Goal: Information Seeking & Learning: Learn about a topic

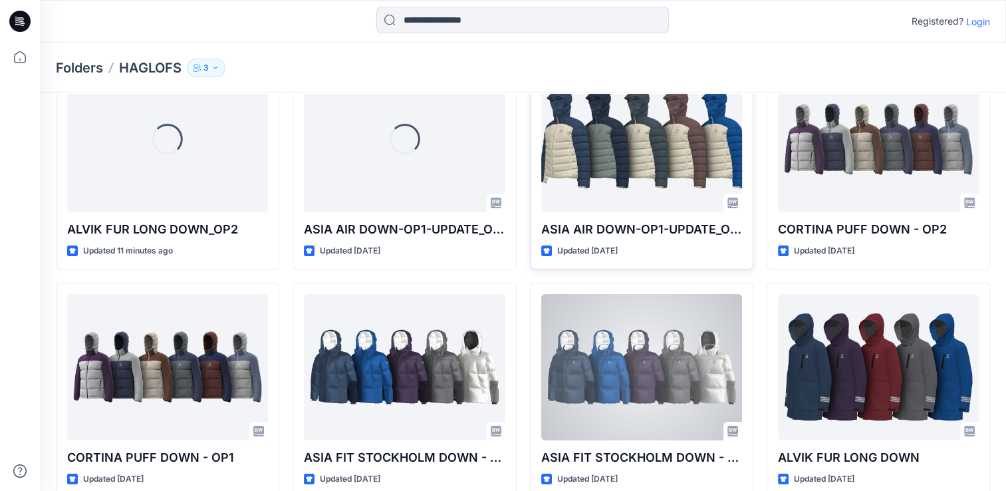
scroll to position [133, 0]
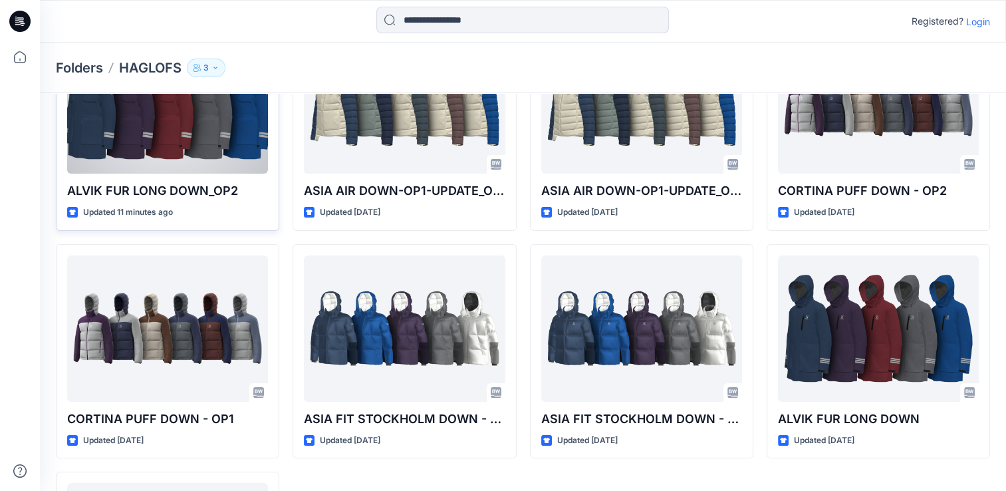
click at [160, 154] on div at bounding box center [167, 100] width 201 height 146
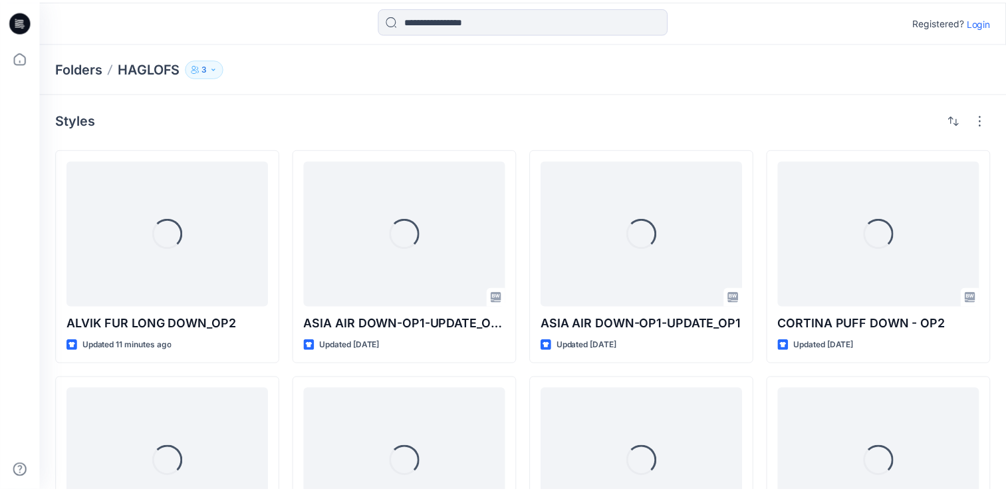
scroll to position [133, 0]
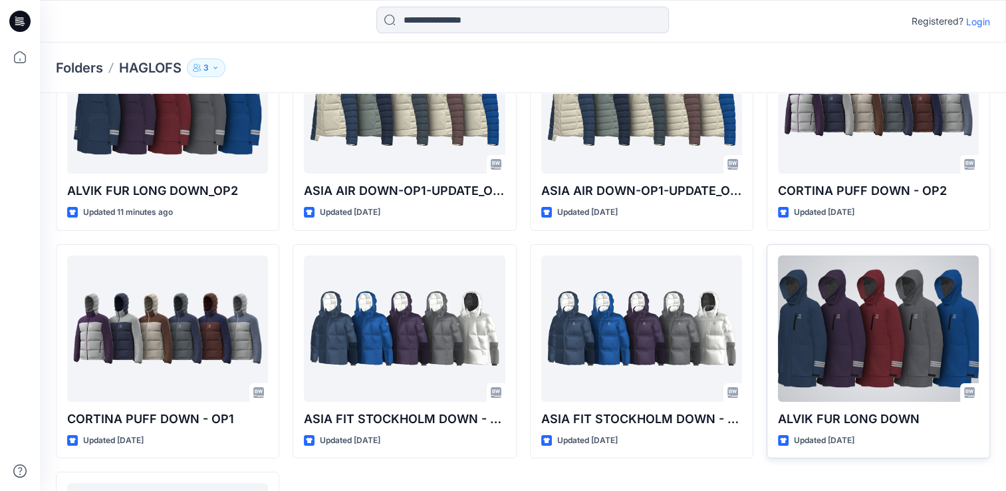
click at [909, 325] on div at bounding box center [878, 328] width 201 height 146
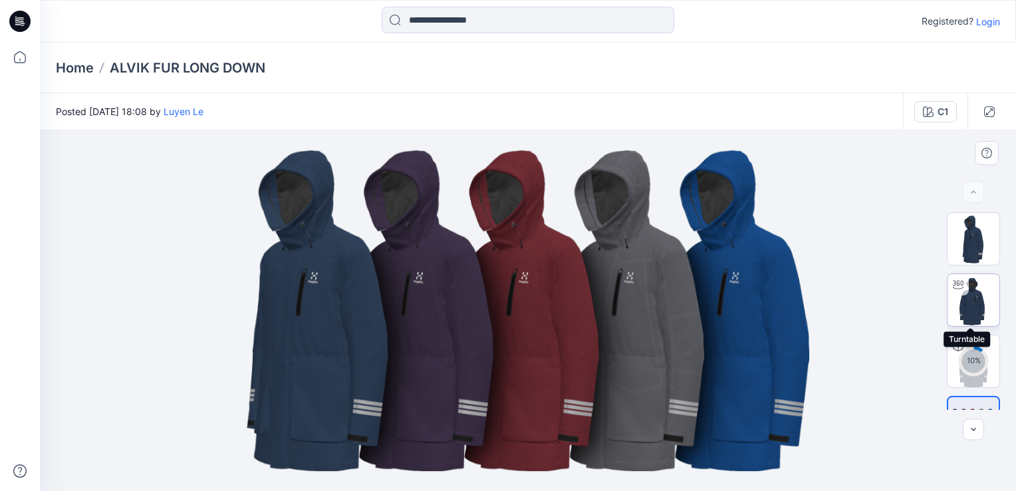
click at [976, 312] on img at bounding box center [973, 300] width 52 height 52
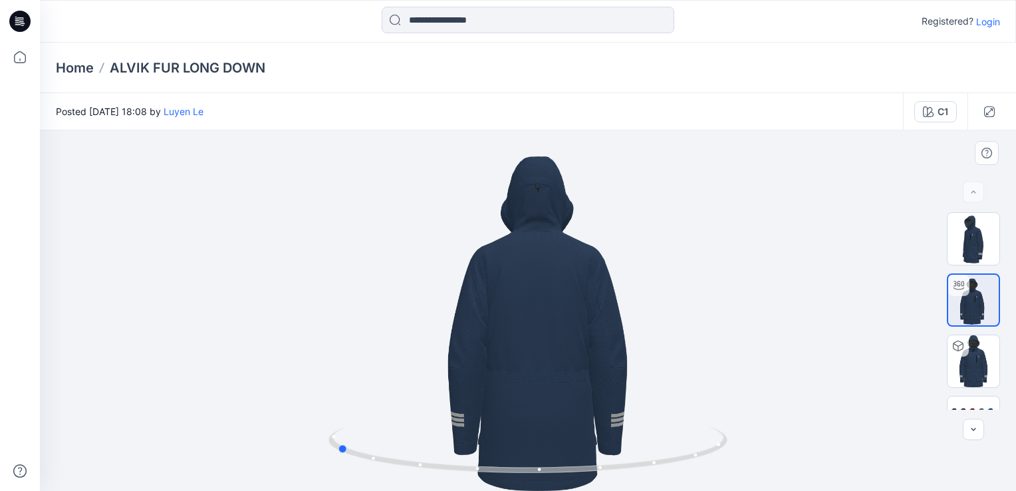
drag, startPoint x: 528, startPoint y: 471, endPoint x: 735, endPoint y: 457, distance: 207.9
click at [735, 457] on div at bounding box center [528, 310] width 976 height 360
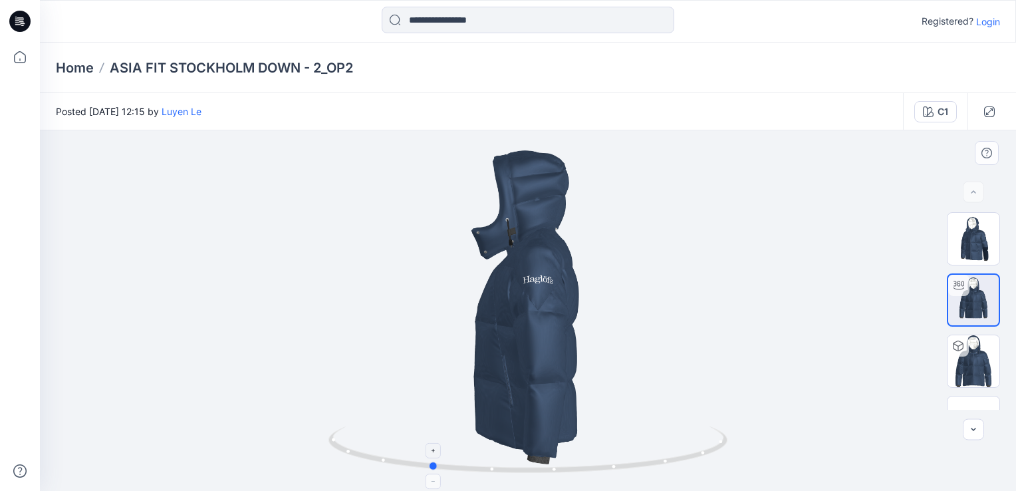
drag, startPoint x: 525, startPoint y: 473, endPoint x: 427, endPoint y: 475, distance: 97.7
click at [427, 475] on icon at bounding box center [529, 451] width 402 height 50
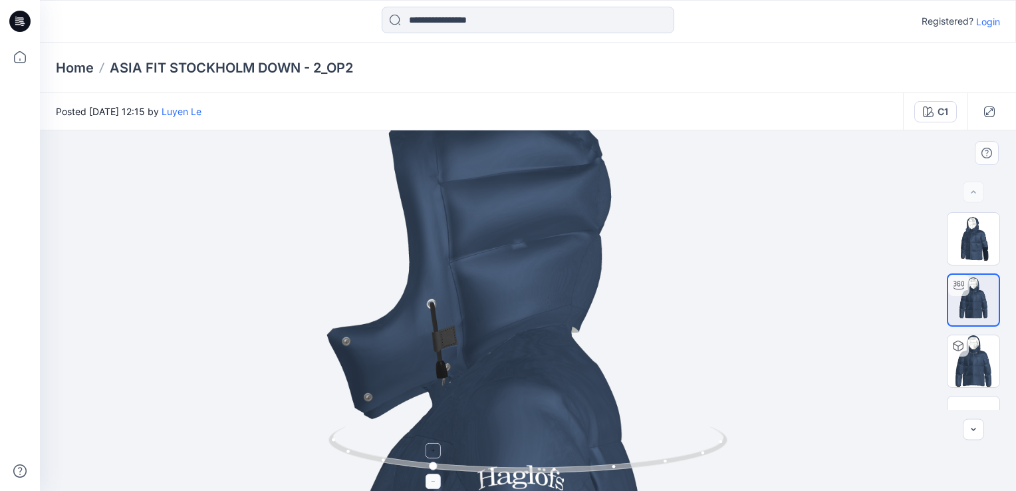
drag, startPoint x: 550, startPoint y: 207, endPoint x: 491, endPoint y: 439, distance: 239.4
click at [489, 450] on div at bounding box center [528, 310] width 976 height 360
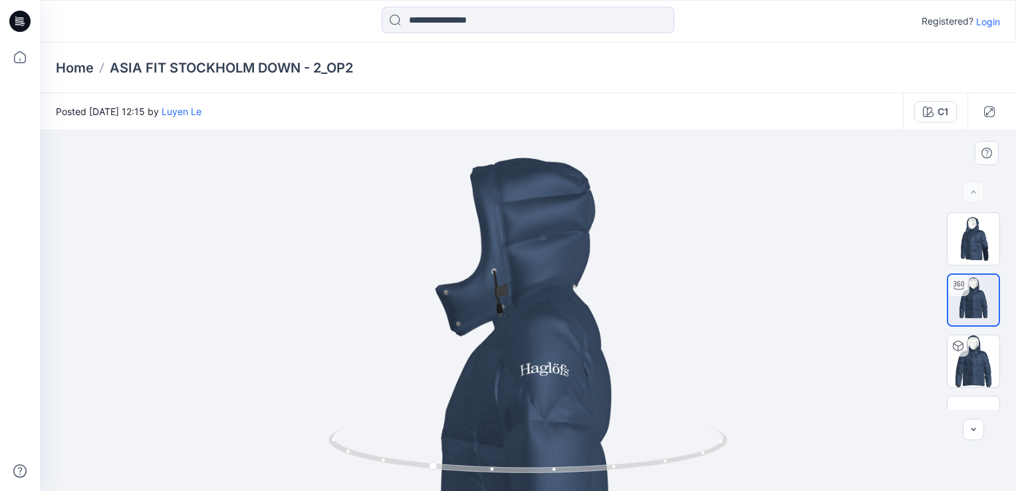
drag, startPoint x: 592, startPoint y: 263, endPoint x: 580, endPoint y: 320, distance: 58.5
click at [580, 320] on img at bounding box center [528, 420] width 590 height 590
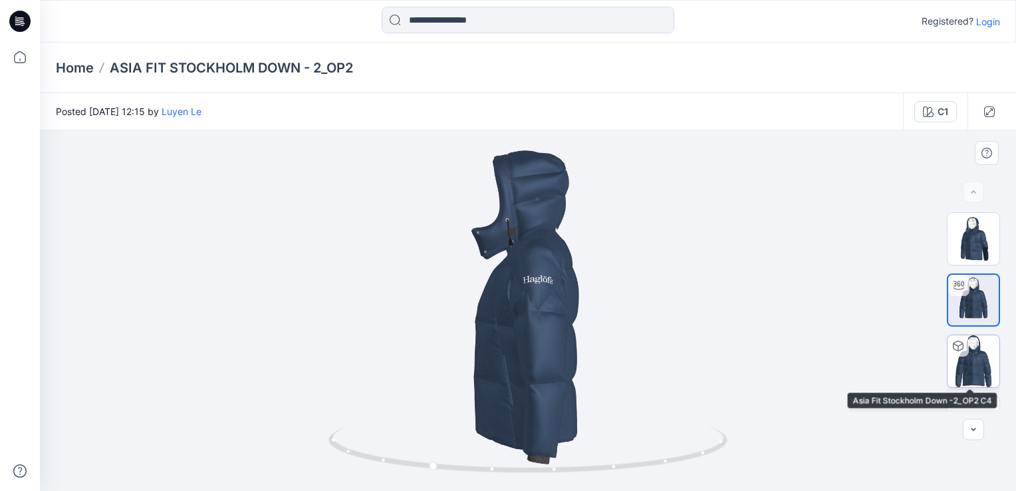
click at [966, 384] on img at bounding box center [973, 361] width 52 height 52
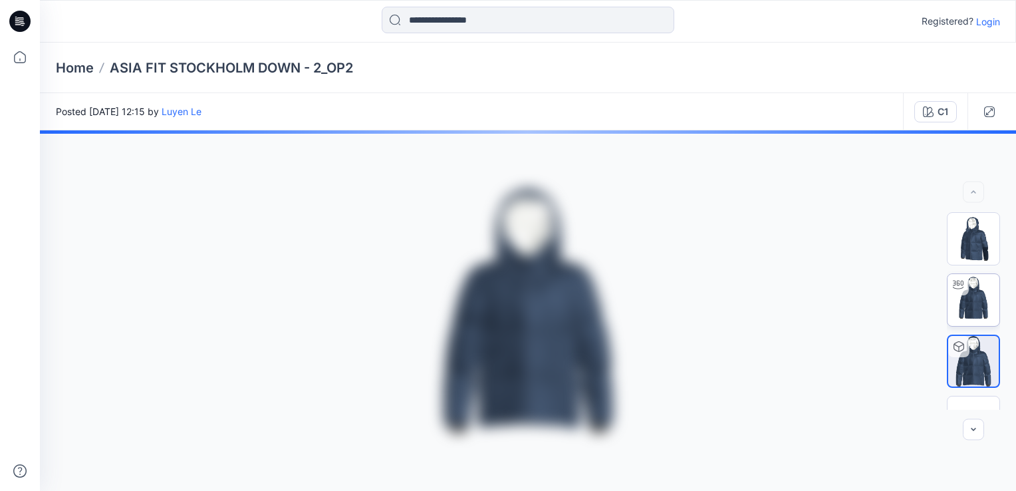
click at [972, 304] on img at bounding box center [973, 300] width 52 height 52
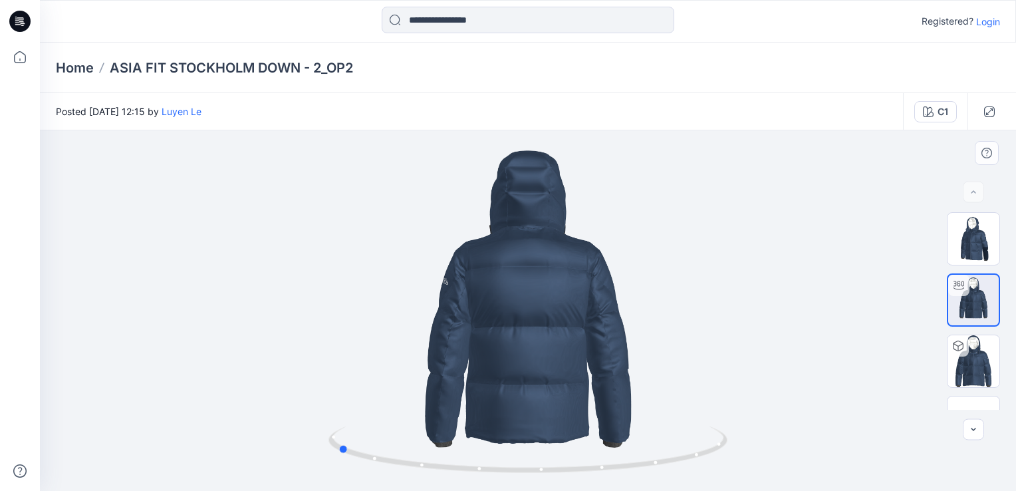
drag, startPoint x: 526, startPoint y: 471, endPoint x: 734, endPoint y: 423, distance: 213.5
click at [734, 423] on div at bounding box center [528, 310] width 976 height 360
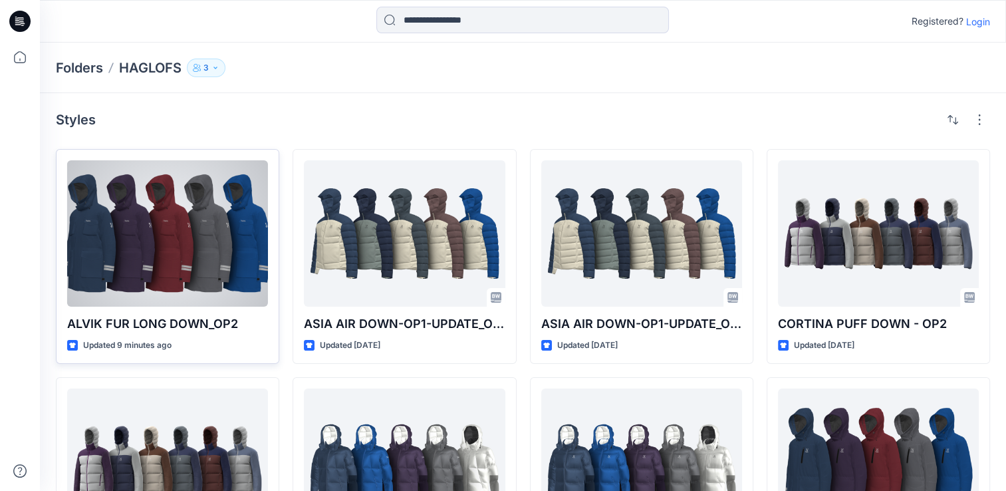
click at [207, 269] on div at bounding box center [167, 233] width 201 height 146
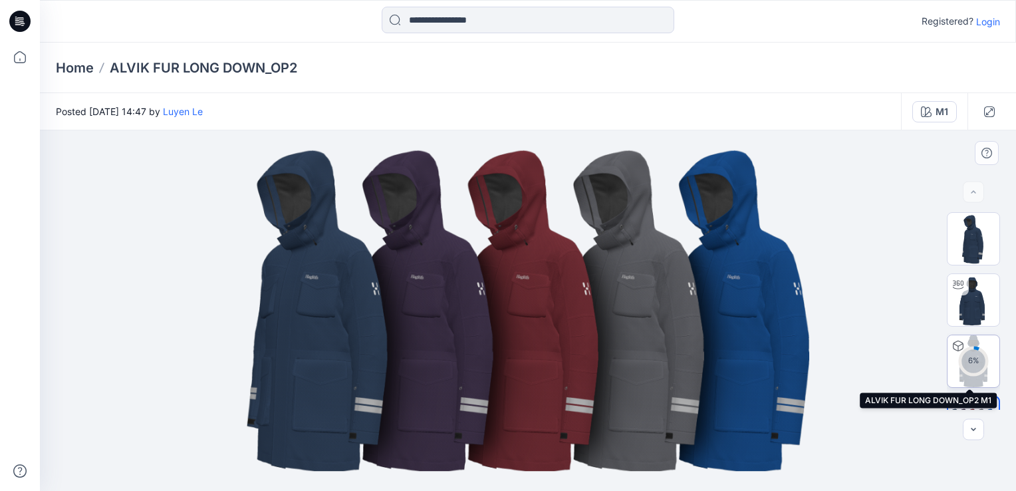
click at [971, 380] on img at bounding box center [973, 361] width 52 height 52
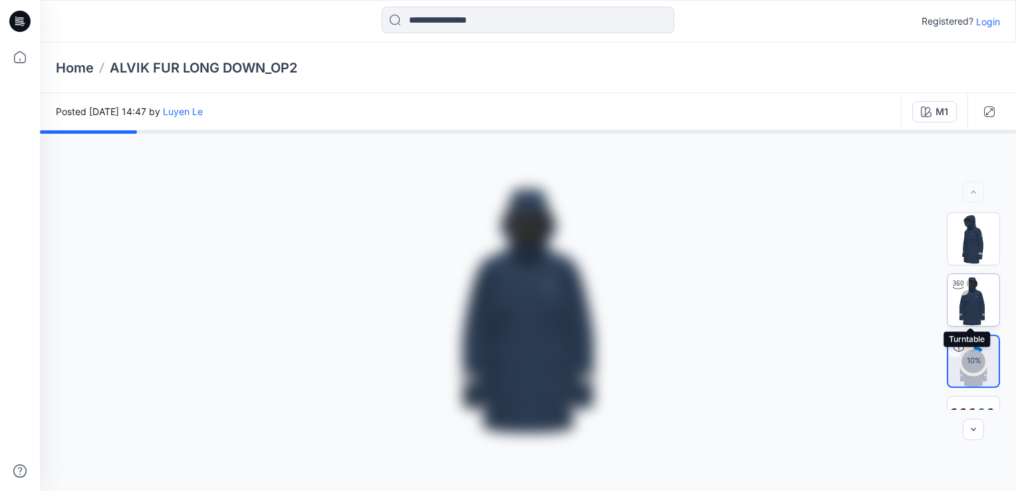
click at [960, 306] on img at bounding box center [973, 300] width 52 height 52
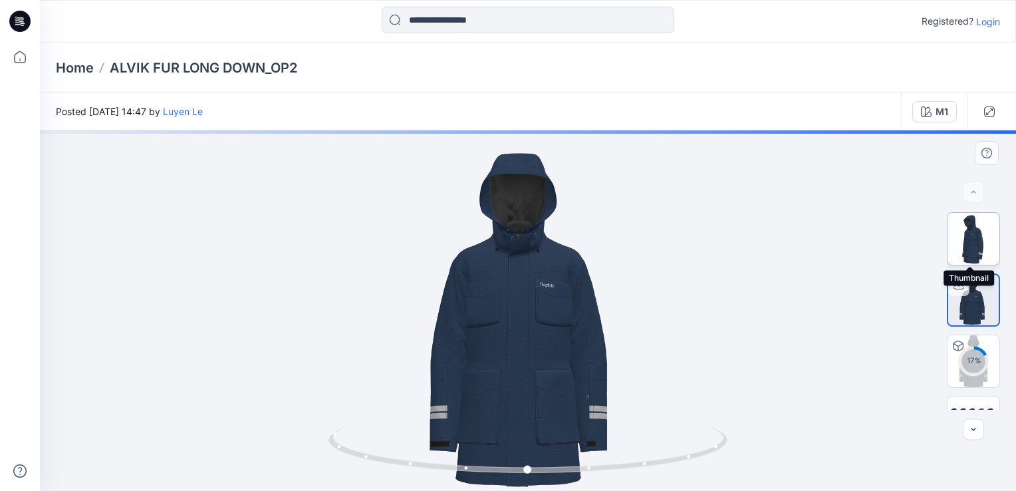
click at [968, 237] on img at bounding box center [973, 239] width 52 height 52
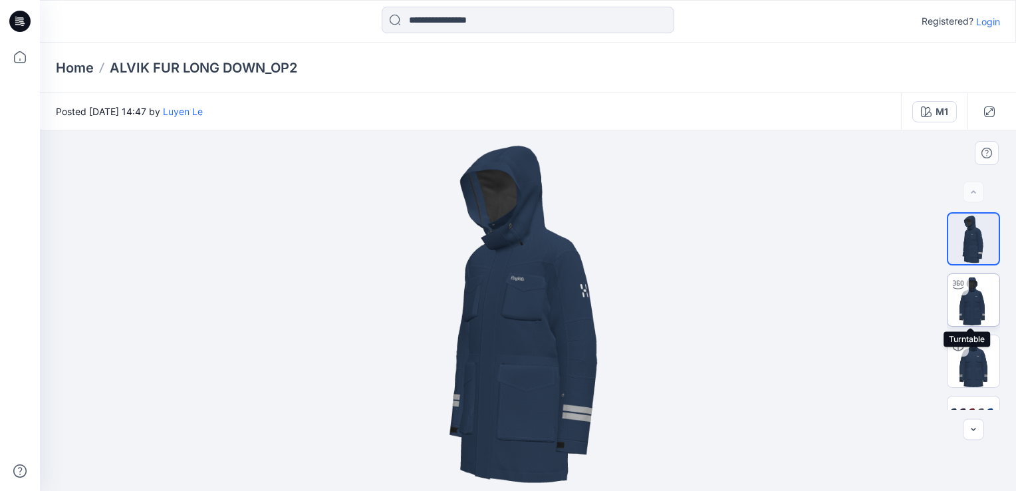
click at [975, 310] on img at bounding box center [973, 300] width 52 height 52
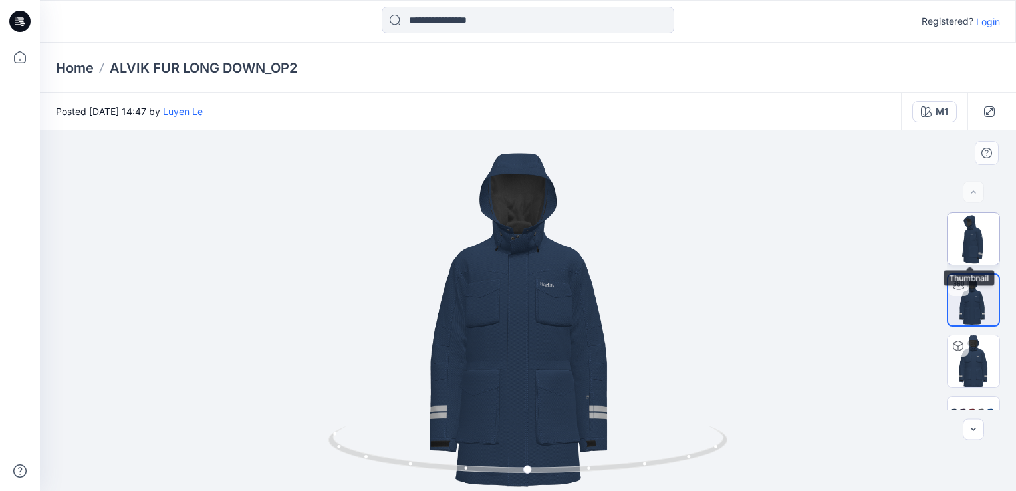
click at [982, 250] on img at bounding box center [973, 239] width 52 height 52
